Goal: Transaction & Acquisition: Download file/media

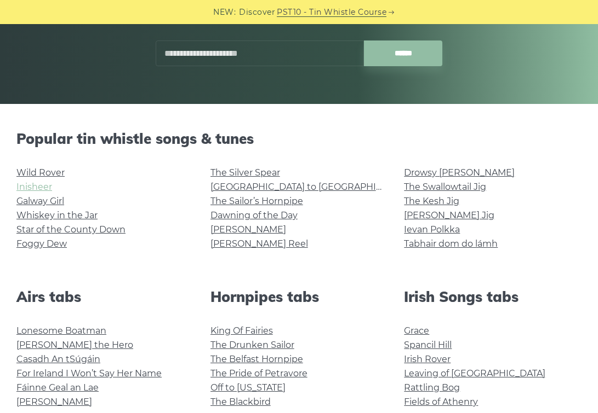
click at [45, 186] on link "Inisheer" at bounding box center [34, 187] width 36 height 10
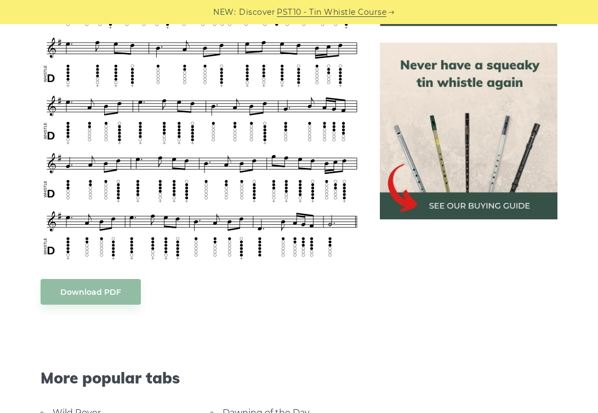
scroll to position [464, 0]
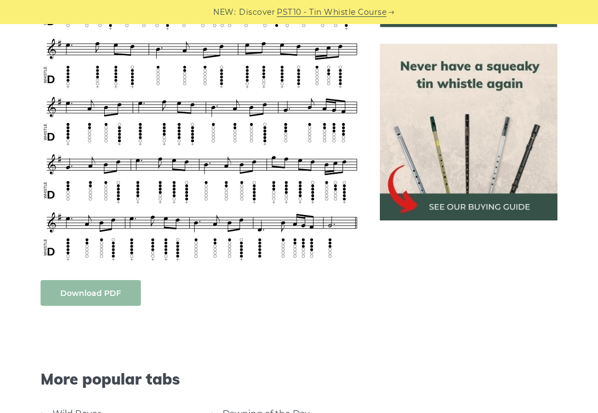
click at [108, 292] on body "NEW: Discover PST10 - Tin Whistle Course Lessons Fingering Charts Tabs & Notes …" at bounding box center [299, 404] width 598 height 1736
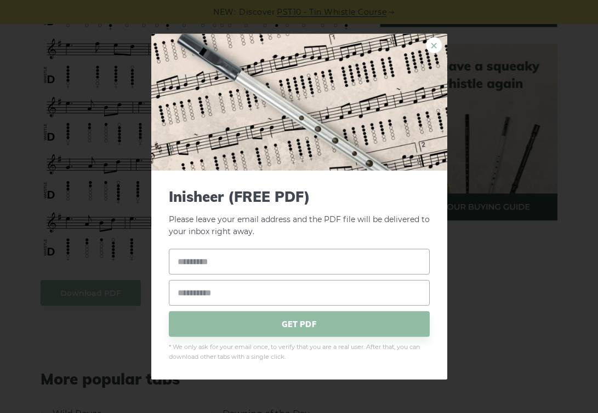
click at [438, 49] on link "×" at bounding box center [434, 45] width 16 height 16
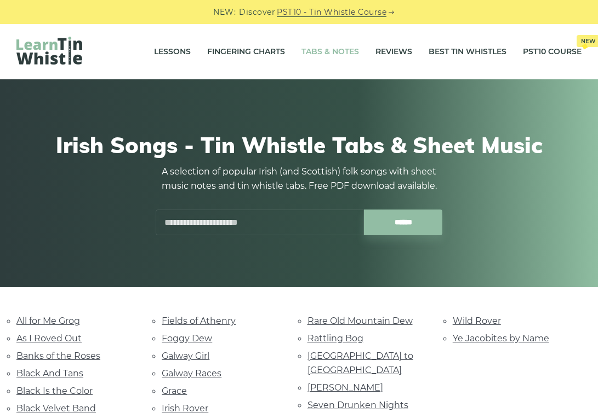
click at [339, 56] on link "Tabs & Notes" at bounding box center [330, 51] width 58 height 27
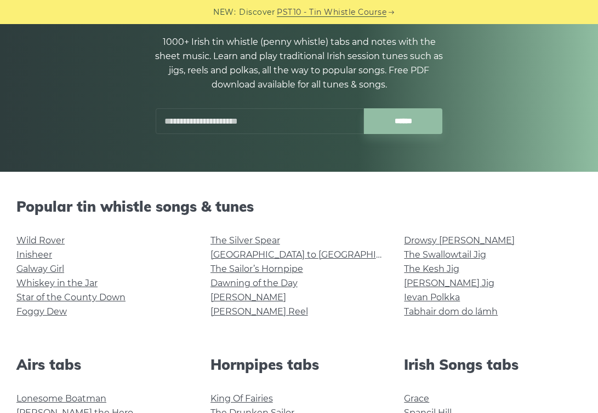
scroll to position [135, 0]
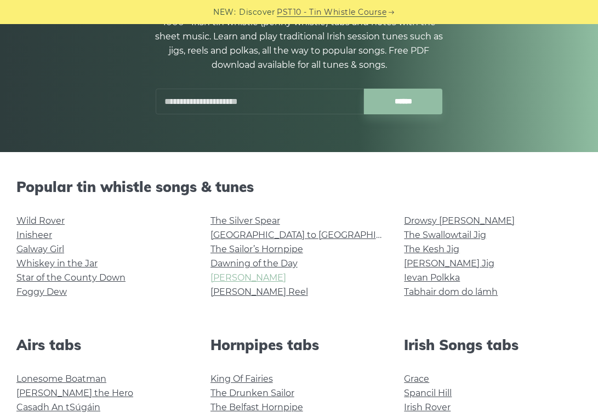
click at [235, 280] on link "[PERSON_NAME]" at bounding box center [248, 278] width 76 height 10
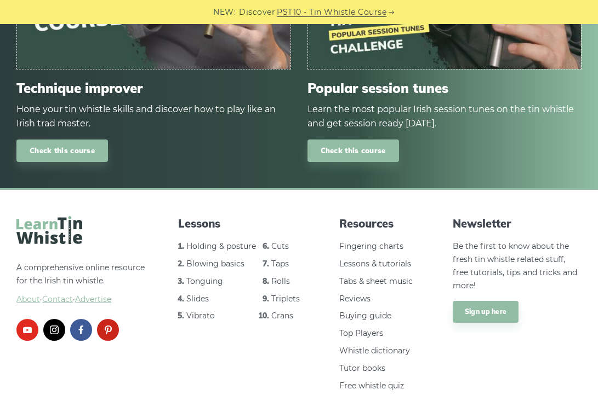
scroll to position [1378, 0]
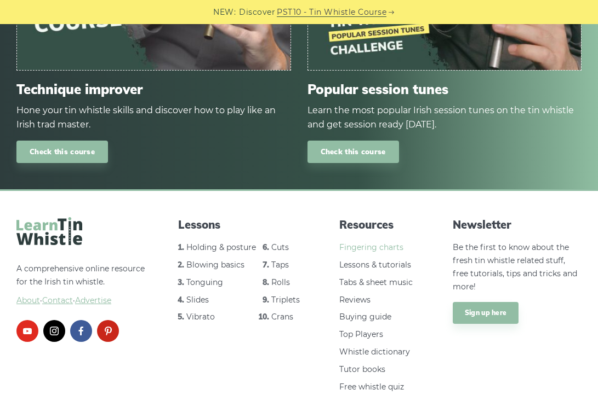
click at [377, 245] on link "Fingering charts" at bounding box center [371, 248] width 64 height 10
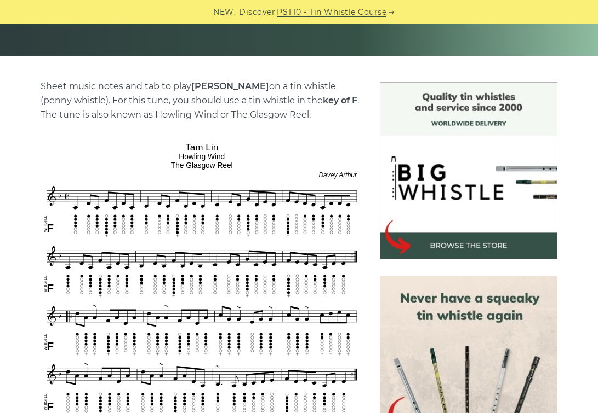
scroll to position [229, 0]
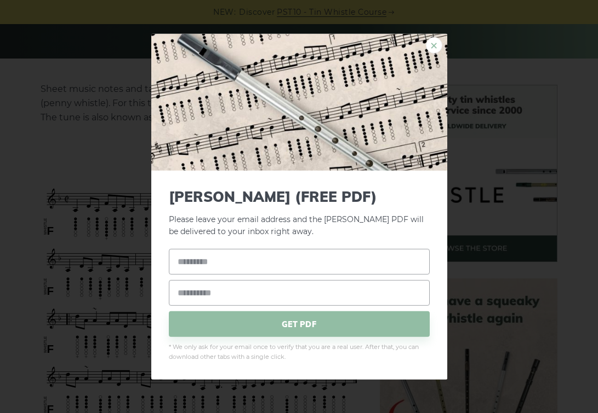
click at [430, 49] on link "×" at bounding box center [434, 45] width 16 height 16
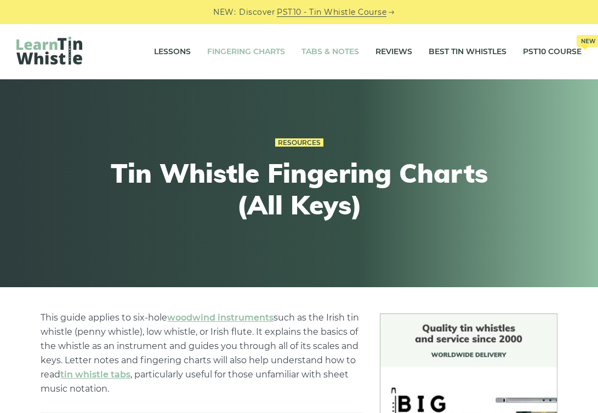
click at [313, 50] on link "Tabs & Notes" at bounding box center [330, 51] width 58 height 27
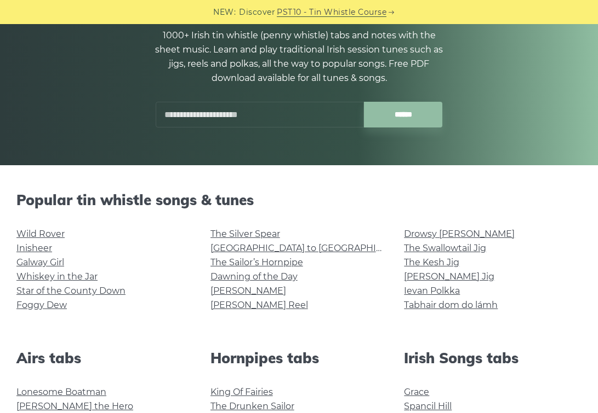
scroll to position [121, 0]
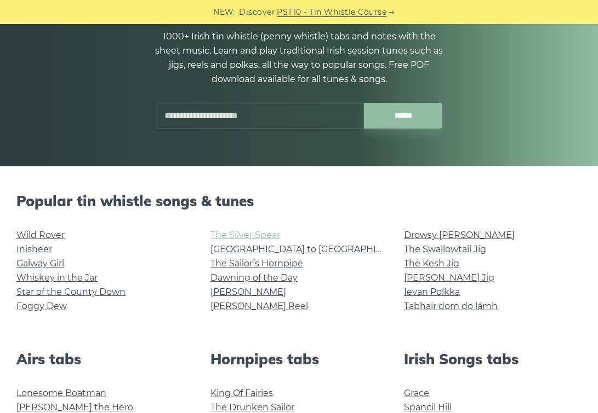
click at [259, 239] on link "The Silver Spear" at bounding box center [245, 235] width 70 height 10
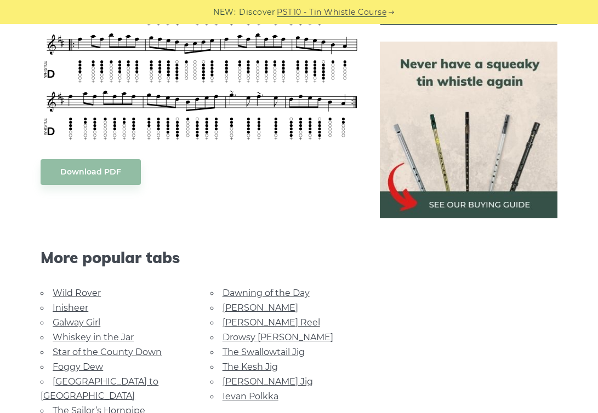
scroll to position [465, 0]
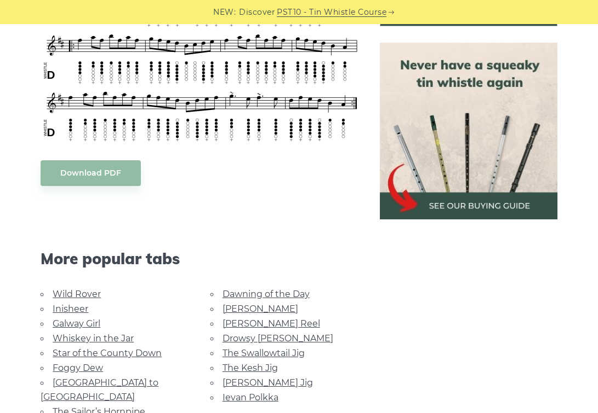
click at [119, 175] on body "NEW: Discover PST10 - Tin Whistle Course Lessons Fingering Charts Tabs & Notes …" at bounding box center [299, 343] width 598 height 1617
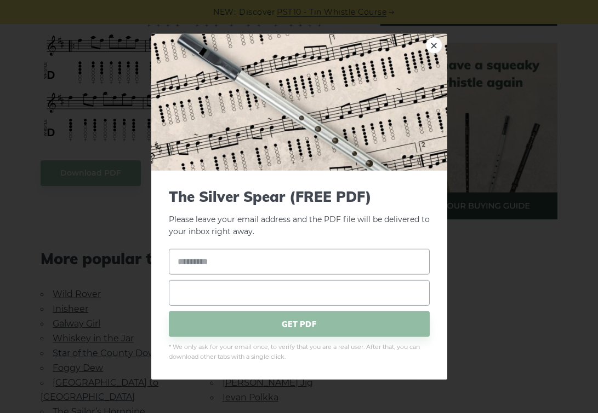
type input "**********"
type input "**"
click at [309, 328] on span "GET PDF" at bounding box center [299, 325] width 261 height 26
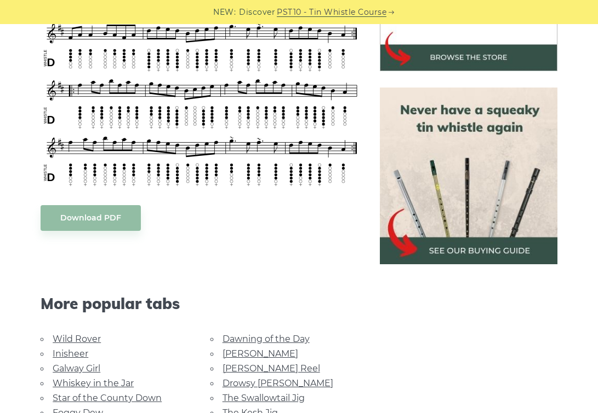
scroll to position [451, 0]
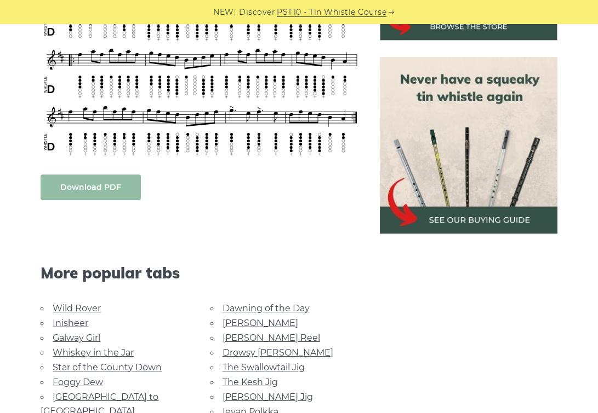
click at [104, 182] on link "Download PDF" at bounding box center [91, 188] width 100 height 26
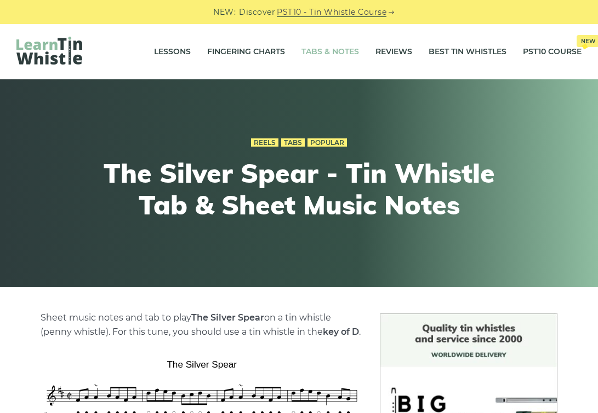
scroll to position [0, 0]
click at [315, 51] on link "Tabs & Notes" at bounding box center [330, 51] width 58 height 27
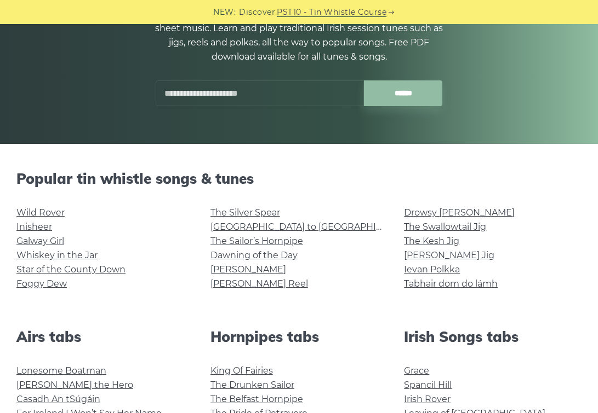
scroll to position [143, 0]
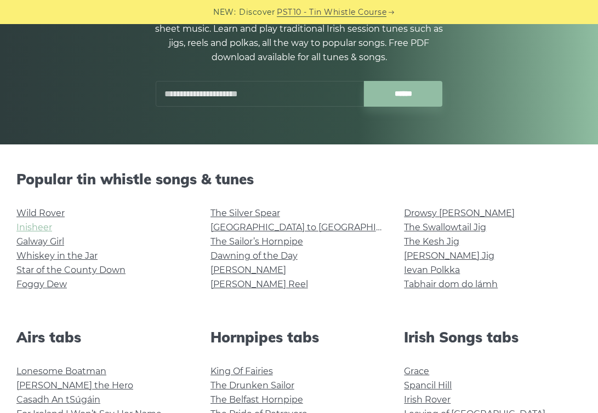
click at [44, 229] on link "Inisheer" at bounding box center [34, 227] width 36 height 10
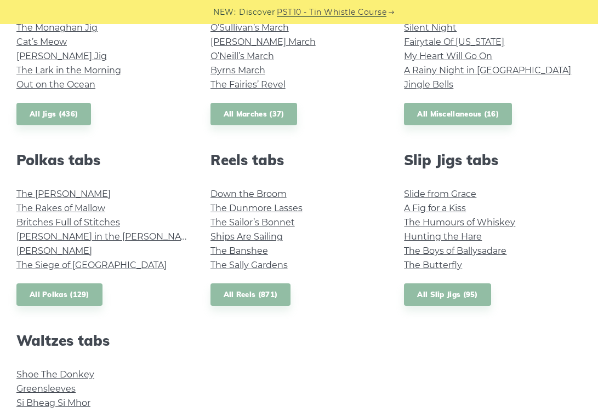
scroll to position [681, 0]
click at [99, 219] on link "Britches Full of Stitches" at bounding box center [68, 223] width 104 height 10
click at [72, 189] on link "The [PERSON_NAME]" at bounding box center [63, 194] width 94 height 10
click at [277, 207] on link "The Dunmore Lasses" at bounding box center [256, 209] width 92 height 10
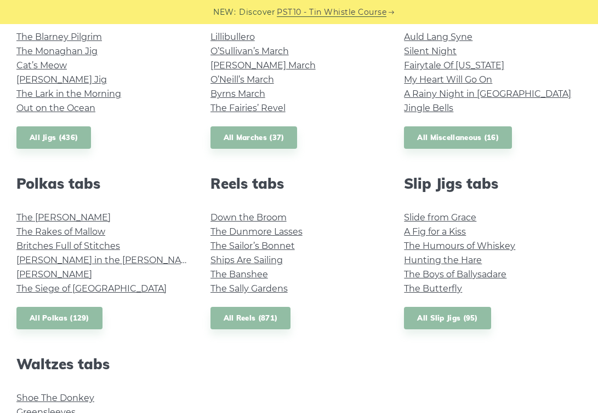
scroll to position [658, 0]
click at [457, 218] on link "Slide from Grace" at bounding box center [440, 217] width 72 height 10
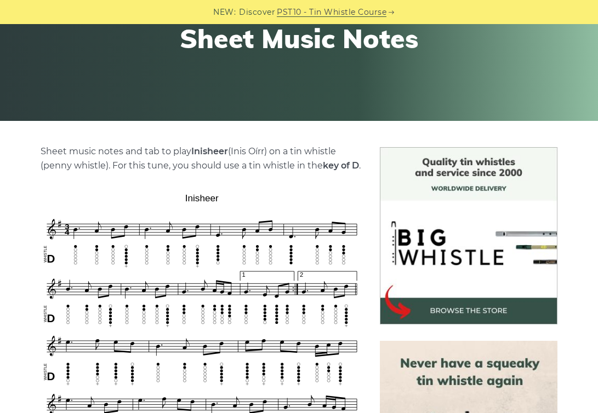
scroll to position [187, 0]
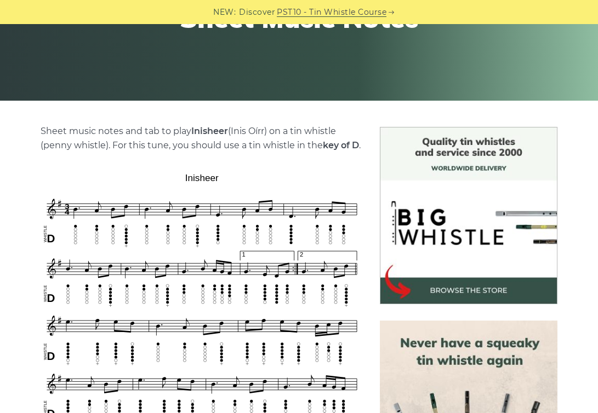
click at [211, 294] on img at bounding box center [202, 355] width 323 height 372
click at [245, 274] on img at bounding box center [202, 355] width 323 height 372
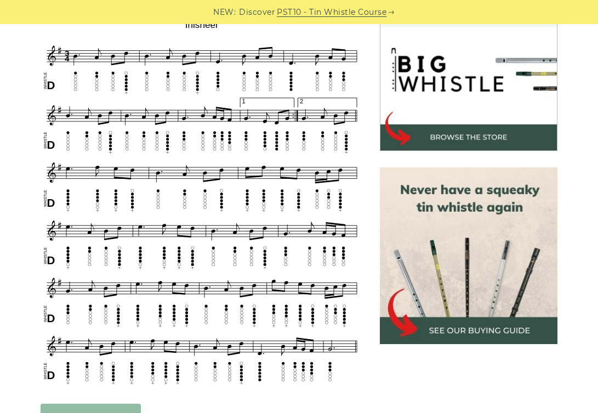
scroll to position [340, 0]
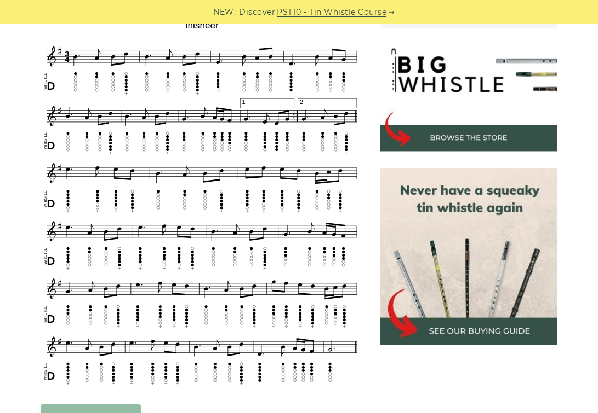
click at [203, 303] on img at bounding box center [202, 202] width 323 height 372
click at [111, 404] on div "Sheet music notes and tab to play Inisheer (Inis Oírr) on a tin whistle (penny …" at bounding box center [202, 371] width 323 height 799
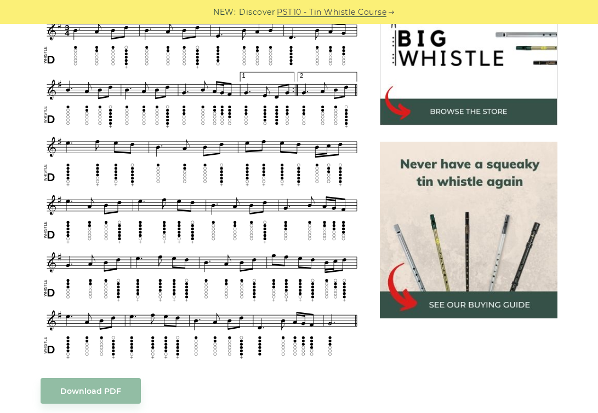
scroll to position [369, 0]
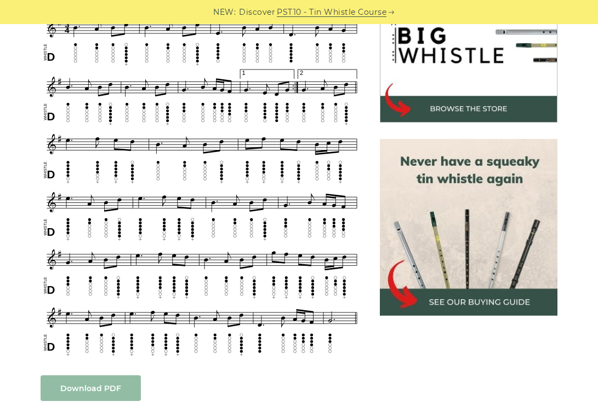
click at [109, 391] on link "Download PDF" at bounding box center [91, 389] width 100 height 26
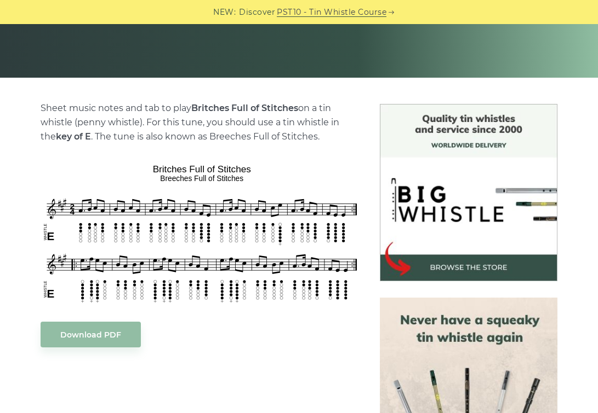
scroll to position [209, 0]
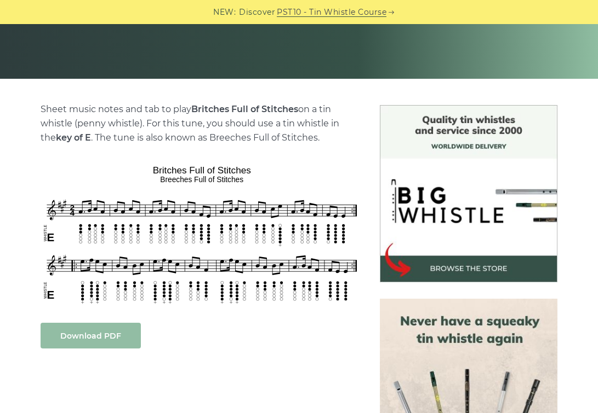
click at [99, 340] on link "Download PDF" at bounding box center [91, 336] width 100 height 26
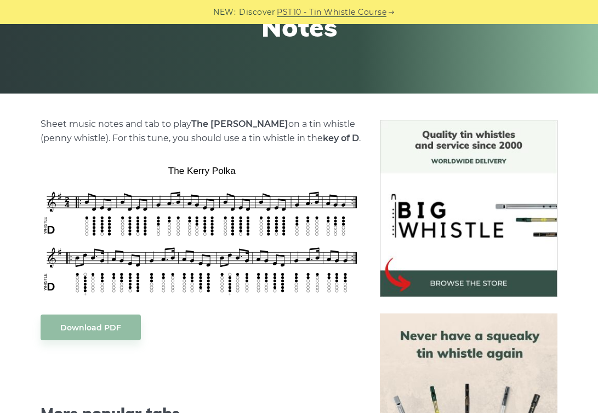
scroll to position [189, 0]
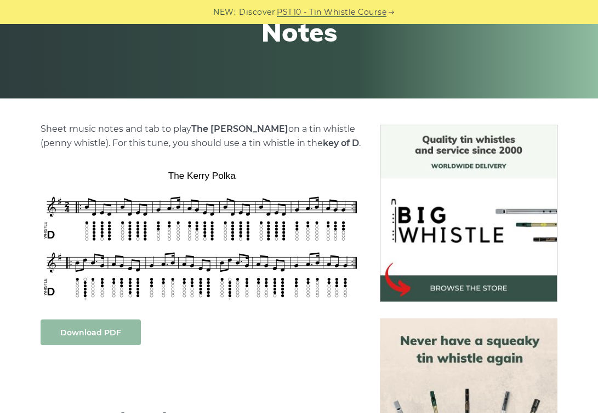
click at [101, 341] on link "Download PDF" at bounding box center [91, 333] width 100 height 26
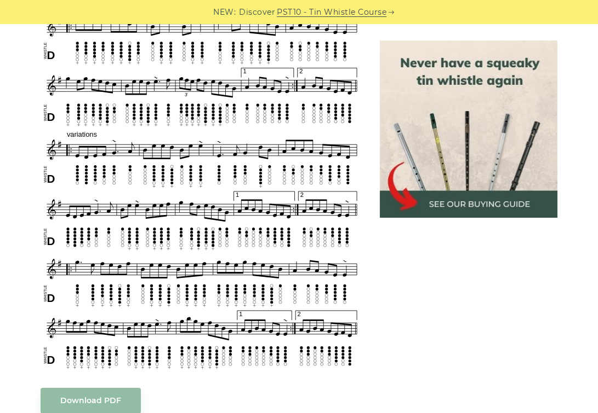
scroll to position [513, 0]
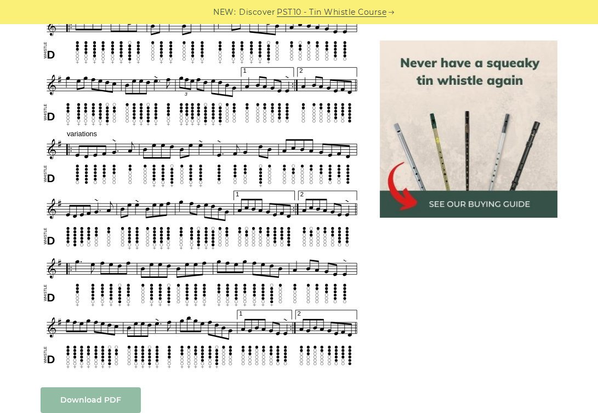
click at [81, 403] on link "Download PDF" at bounding box center [91, 401] width 100 height 26
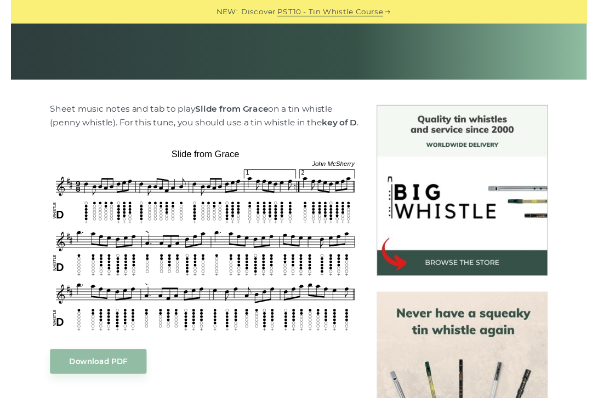
scroll to position [203, 0]
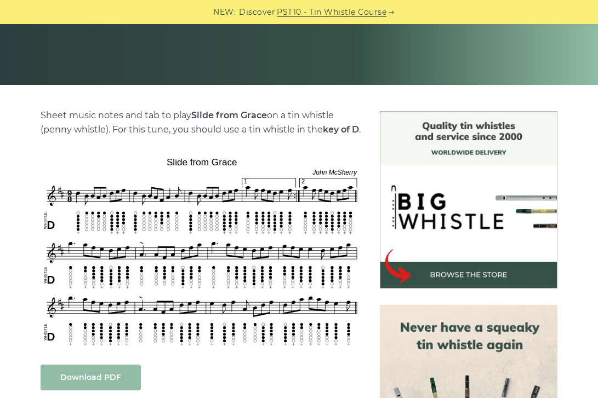
click at [95, 377] on link "Download PDF" at bounding box center [91, 378] width 100 height 26
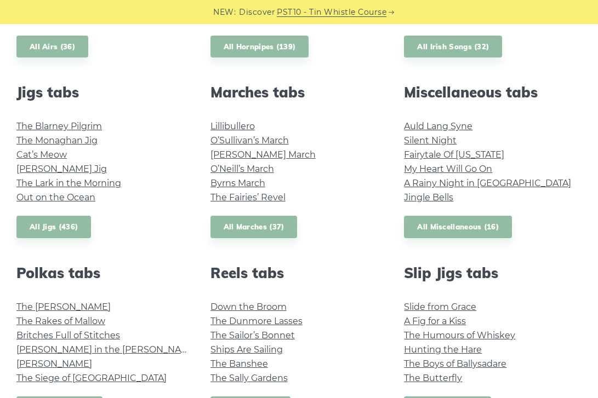
scroll to position [570, 0]
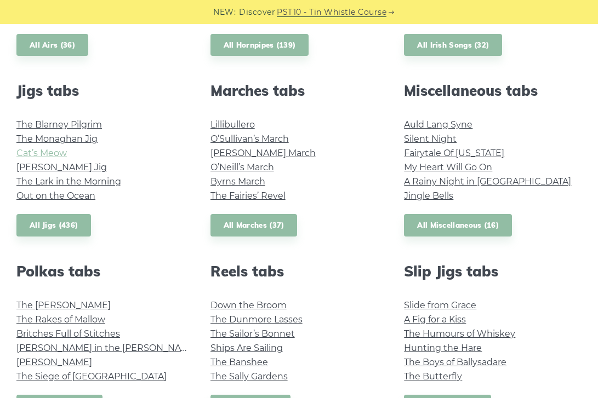
click at [52, 150] on link "Cat’s Meow" at bounding box center [41, 153] width 50 height 10
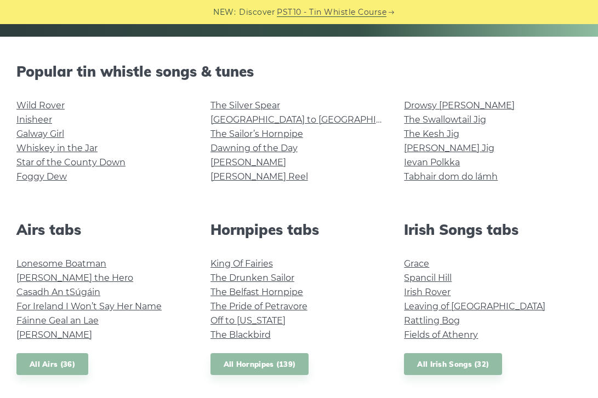
scroll to position [252, 0]
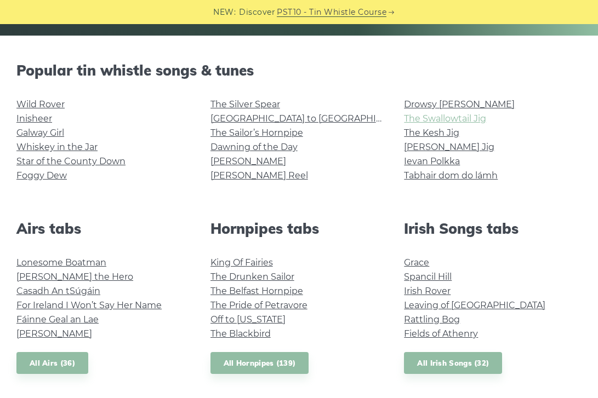
click at [451, 121] on link "The Swallowtail Jig" at bounding box center [445, 118] width 82 height 10
click at [262, 177] on link "[PERSON_NAME] Reel" at bounding box center [258, 175] width 97 height 10
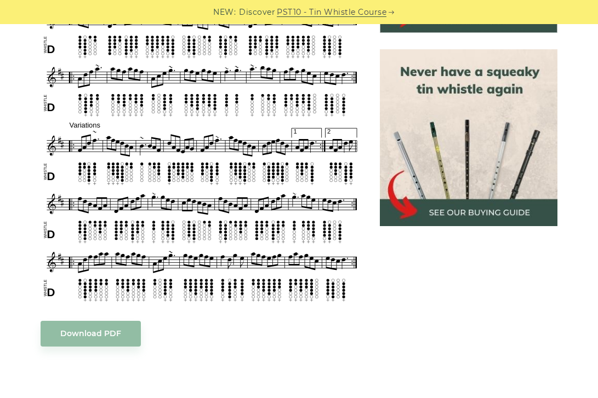
scroll to position [458, 0]
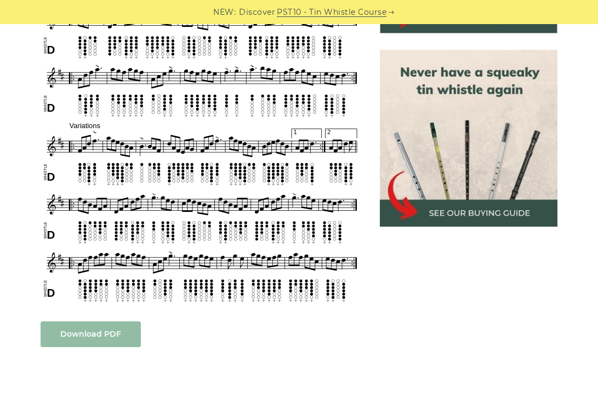
click at [91, 346] on link "Download PDF" at bounding box center [91, 334] width 100 height 26
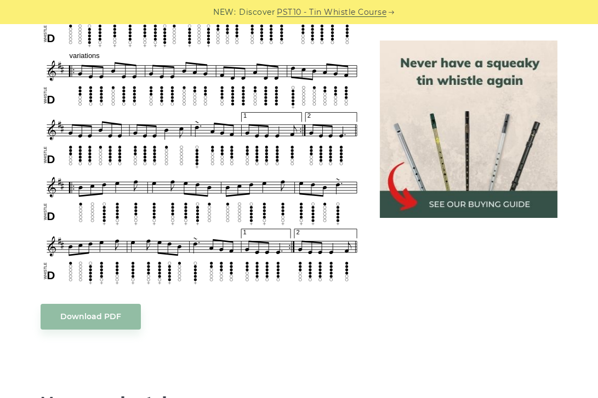
scroll to position [587, 0]
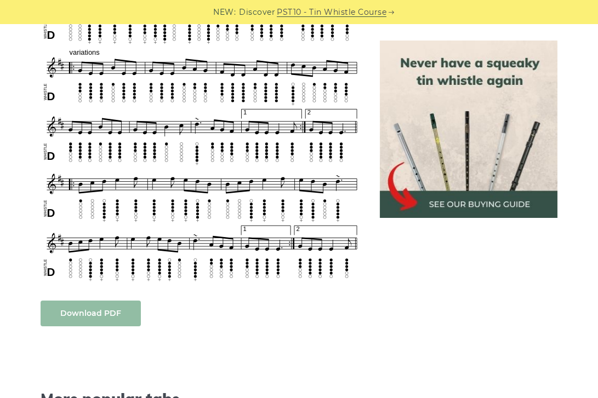
click at [108, 316] on link "Download PDF" at bounding box center [91, 314] width 100 height 26
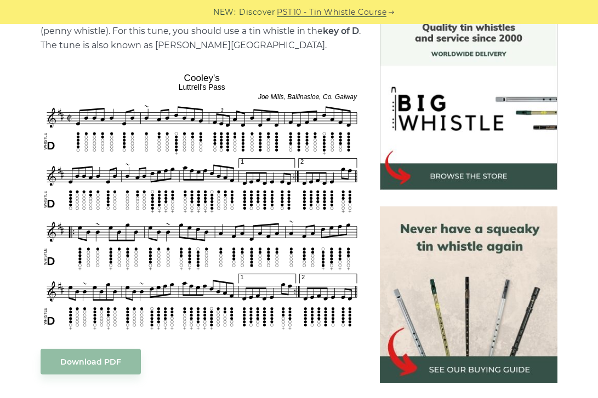
scroll to position [301, 0]
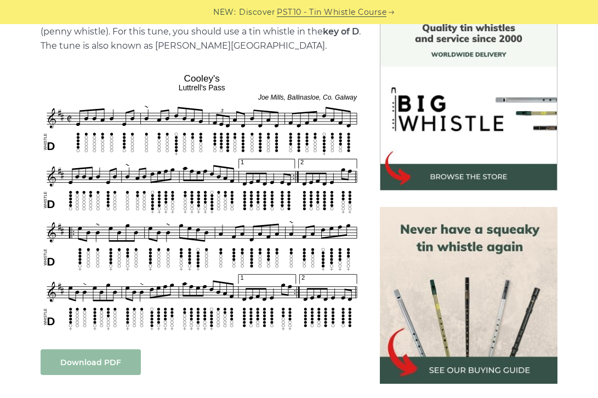
click at [96, 363] on link "Download PDF" at bounding box center [91, 362] width 100 height 26
